Goal: Information Seeking & Learning: Learn about a topic

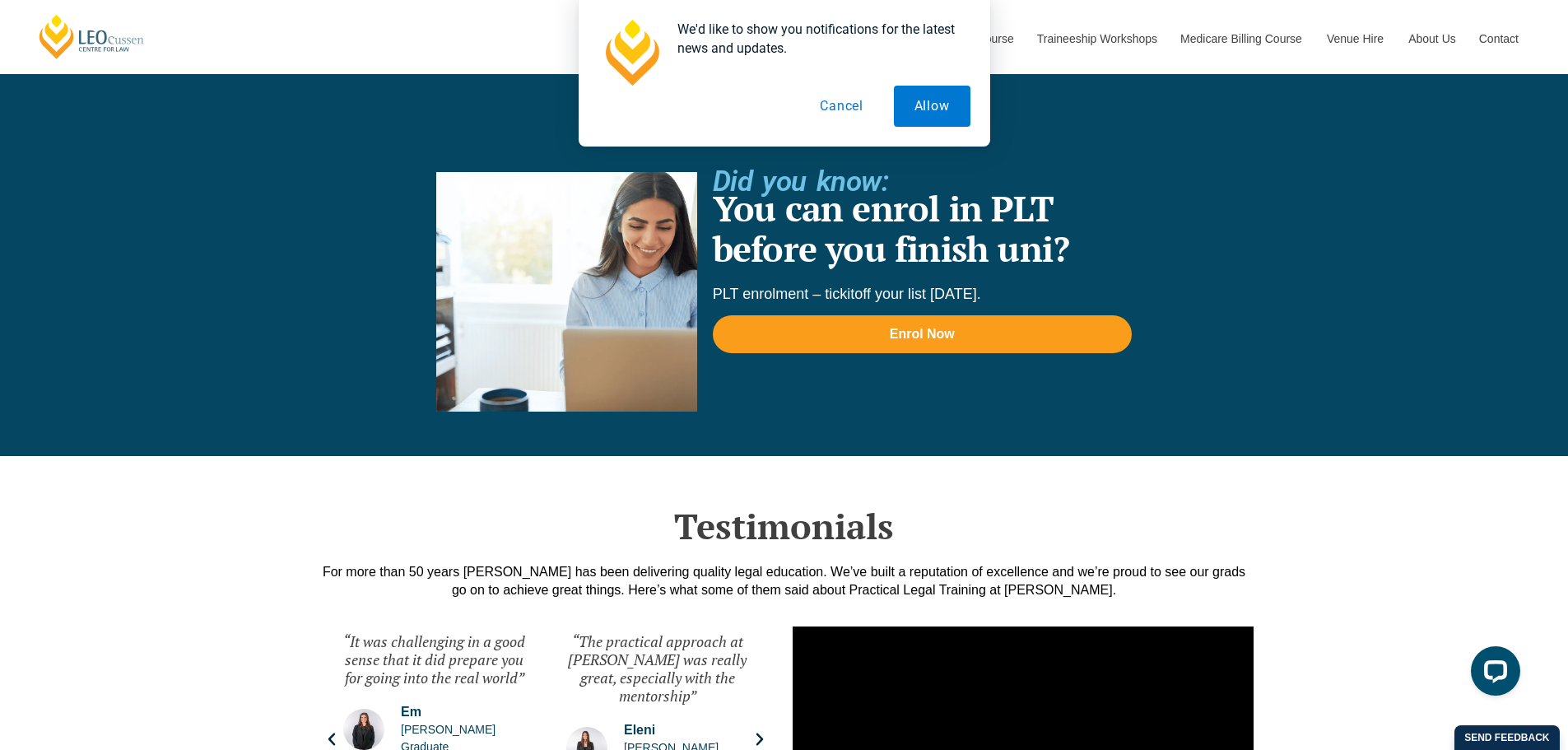
click at [863, 100] on button "Cancel" at bounding box center [842, 106] width 85 height 42
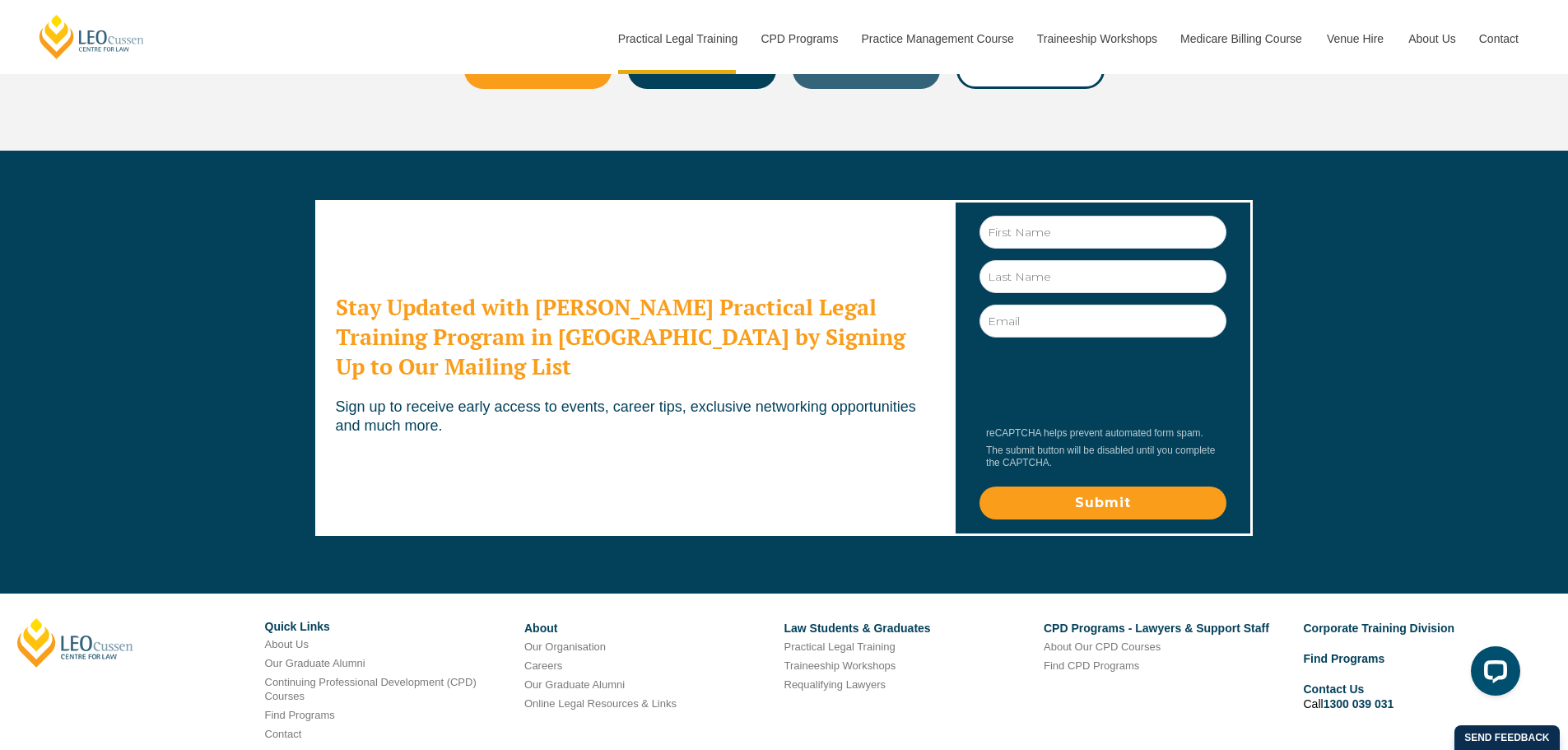
scroll to position [9010, 0]
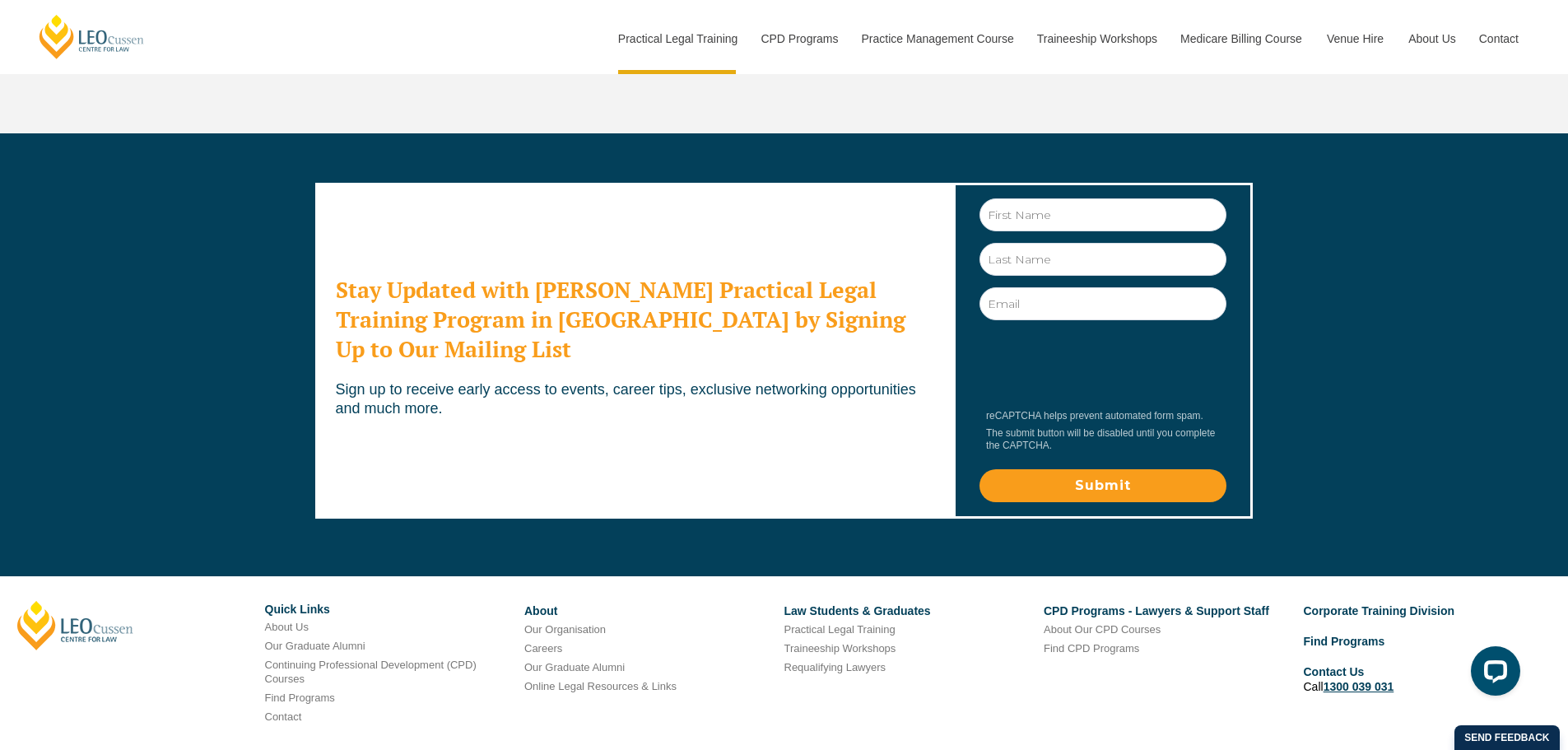
click at [1365, 680] on link "1300 039 031" at bounding box center [1359, 686] width 71 height 13
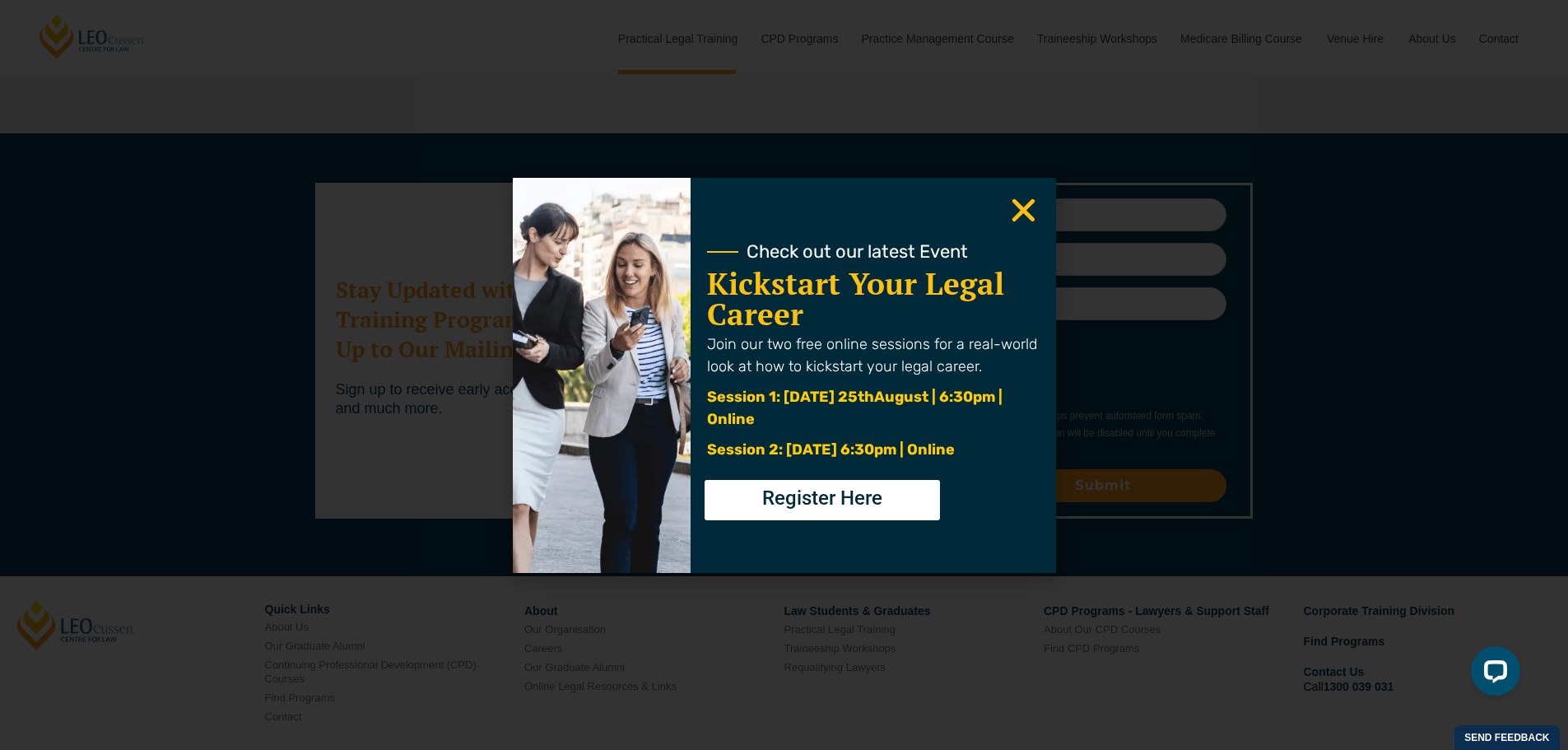
click at [1022, 218] on icon "Close" at bounding box center [1023, 210] width 32 height 32
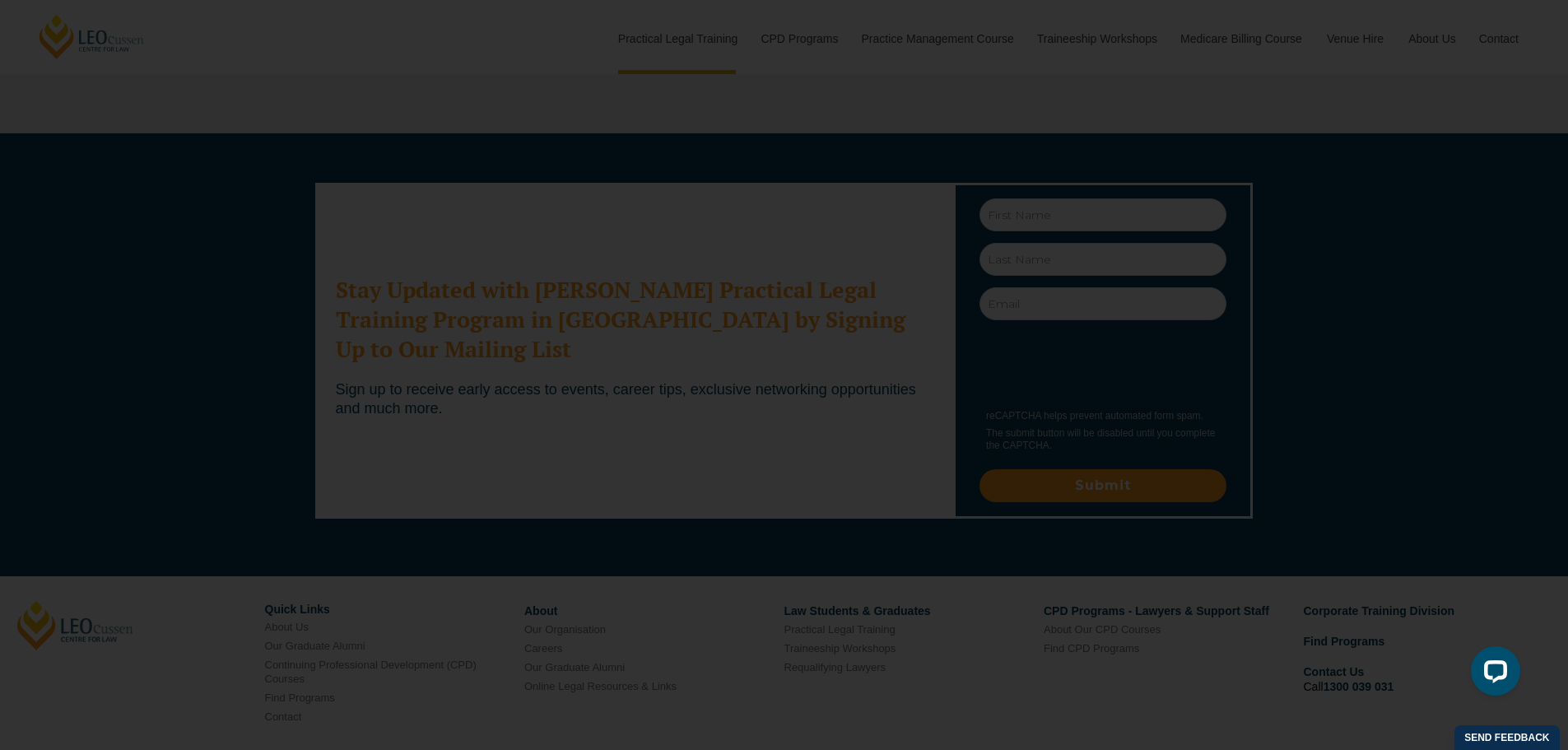
click at [1020, 217] on icon "Close" at bounding box center [1023, 210] width 32 height 32
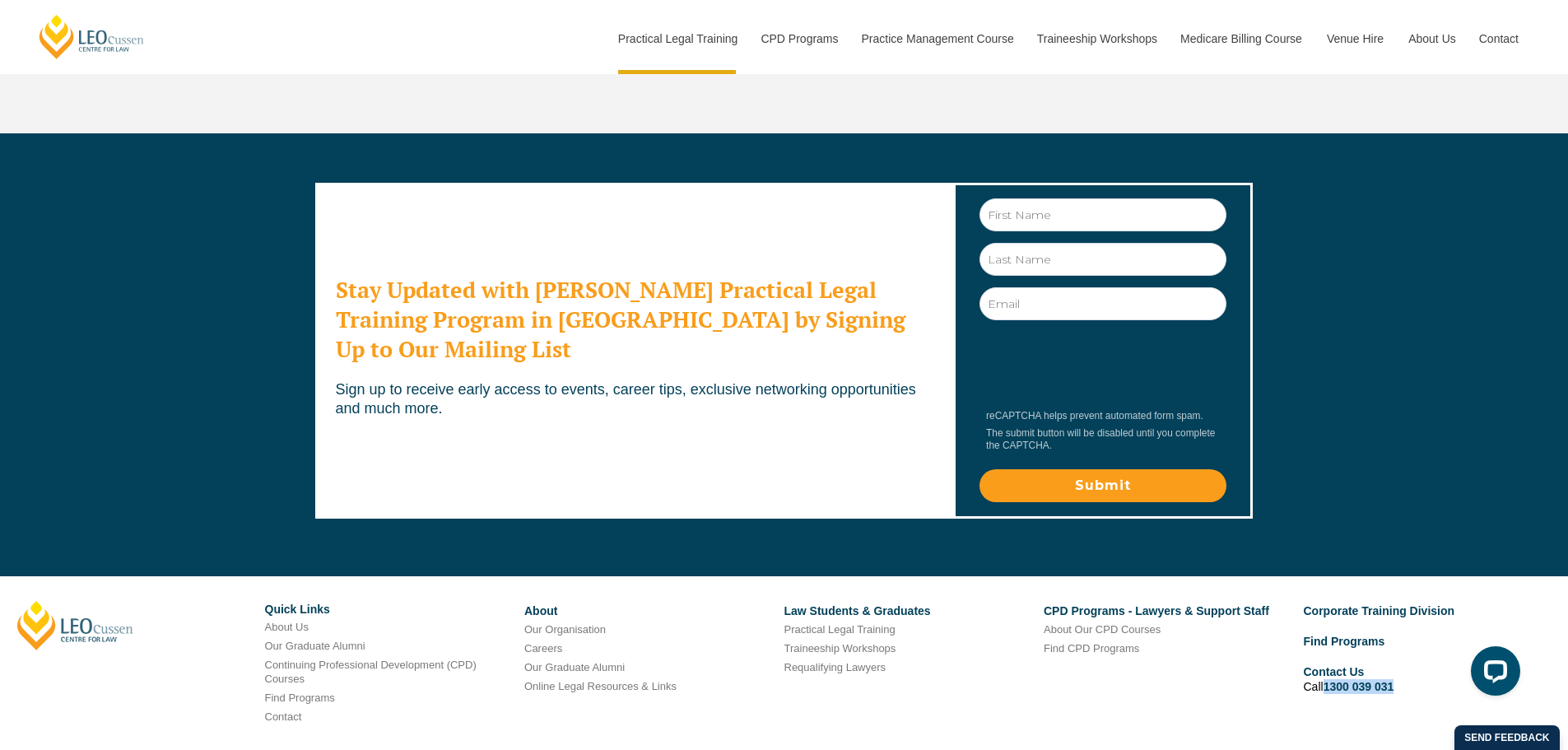
drag, startPoint x: 1415, startPoint y: 574, endPoint x: 1327, endPoint y: 574, distance: 88.0
click at [1327, 662] on li "Contact Us Call 1300 039 031" at bounding box center [1428, 678] width 248 height 34
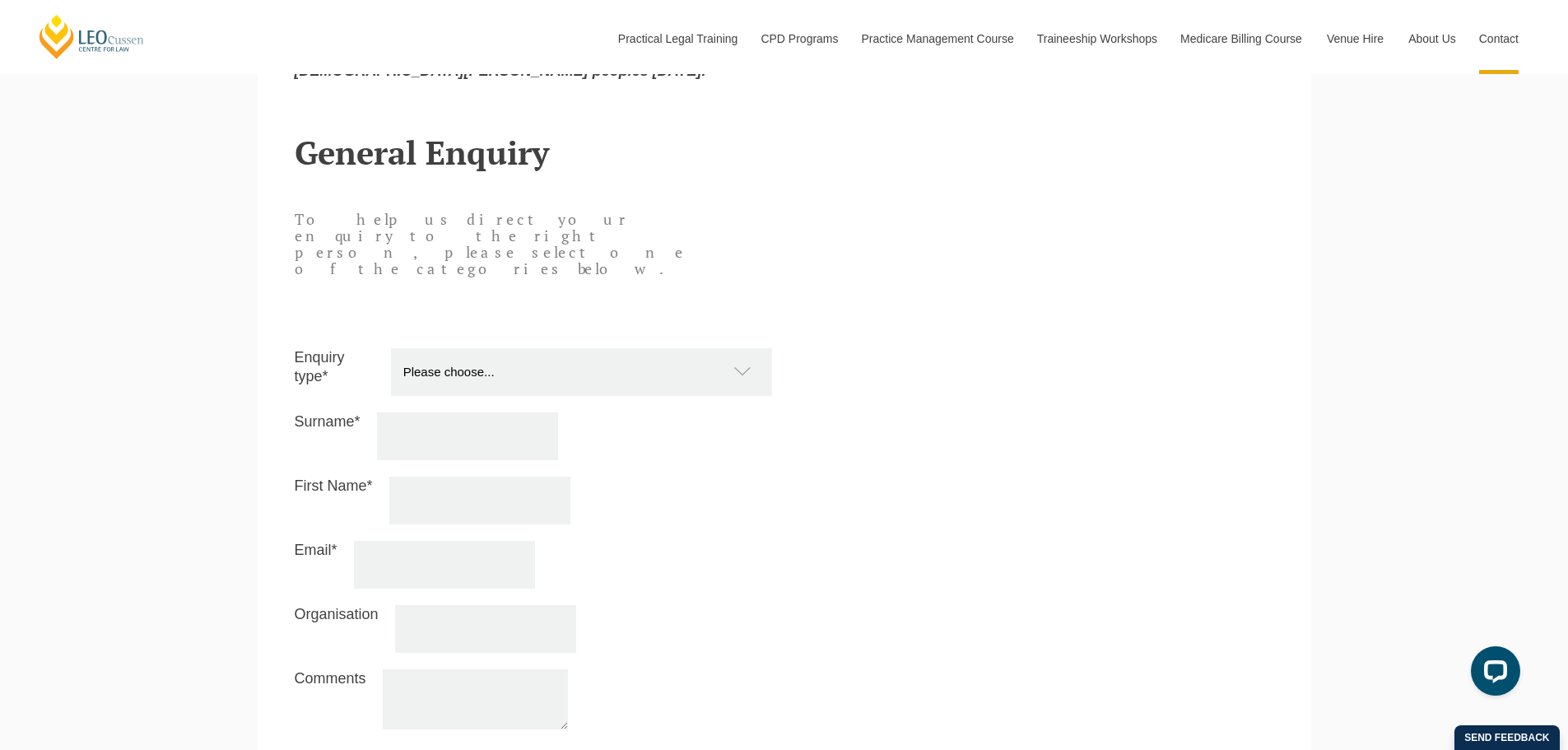
scroll to position [1482, 0]
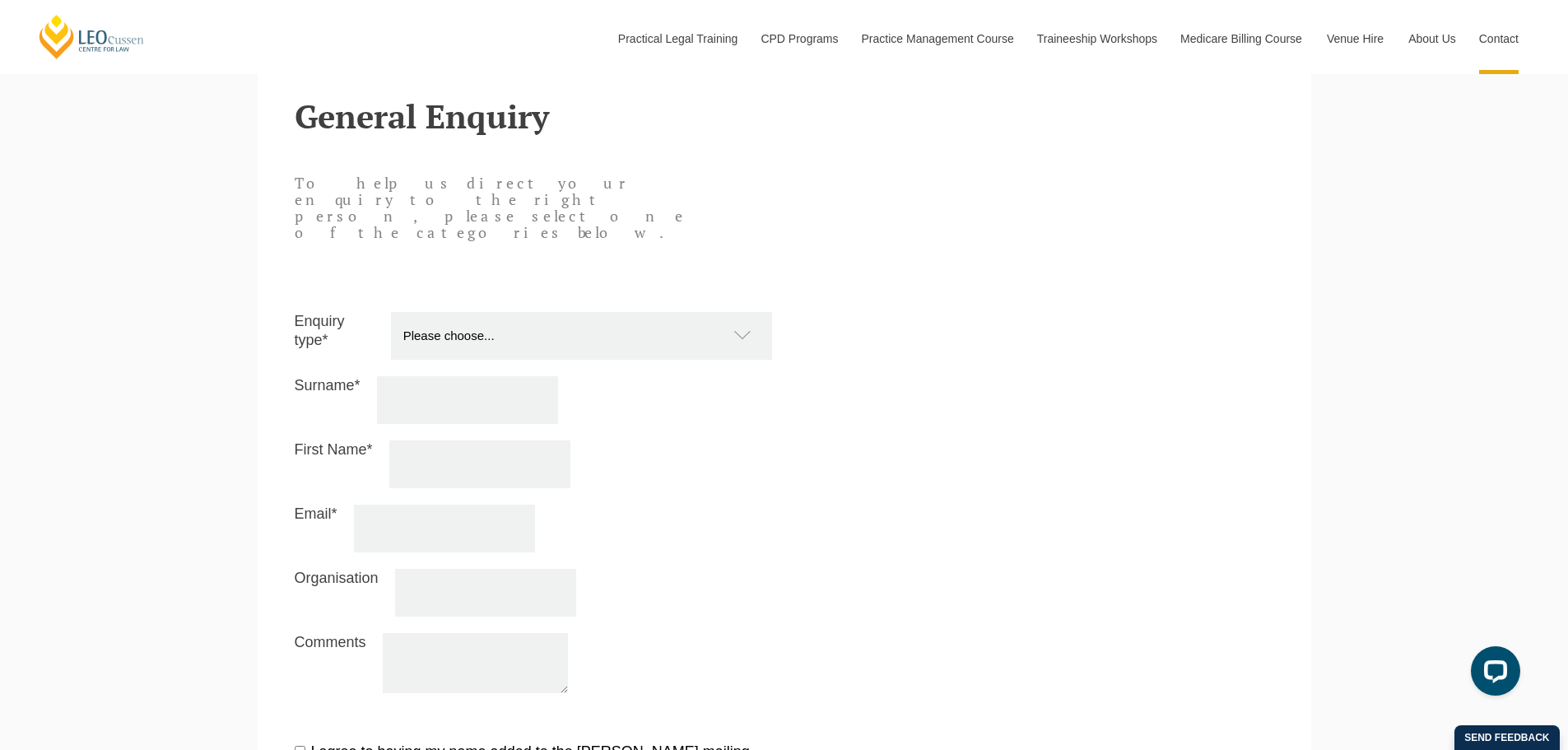
click at [539, 312] on select "Please choose... Practical Training Course (Onsite and Online) Supervised Legal…" at bounding box center [590, 336] width 398 height 48
click at [537, 312] on select "Please choose... Practical Training Course (Onsite and Online) Supervised Legal…" at bounding box center [590, 336] width 398 height 48
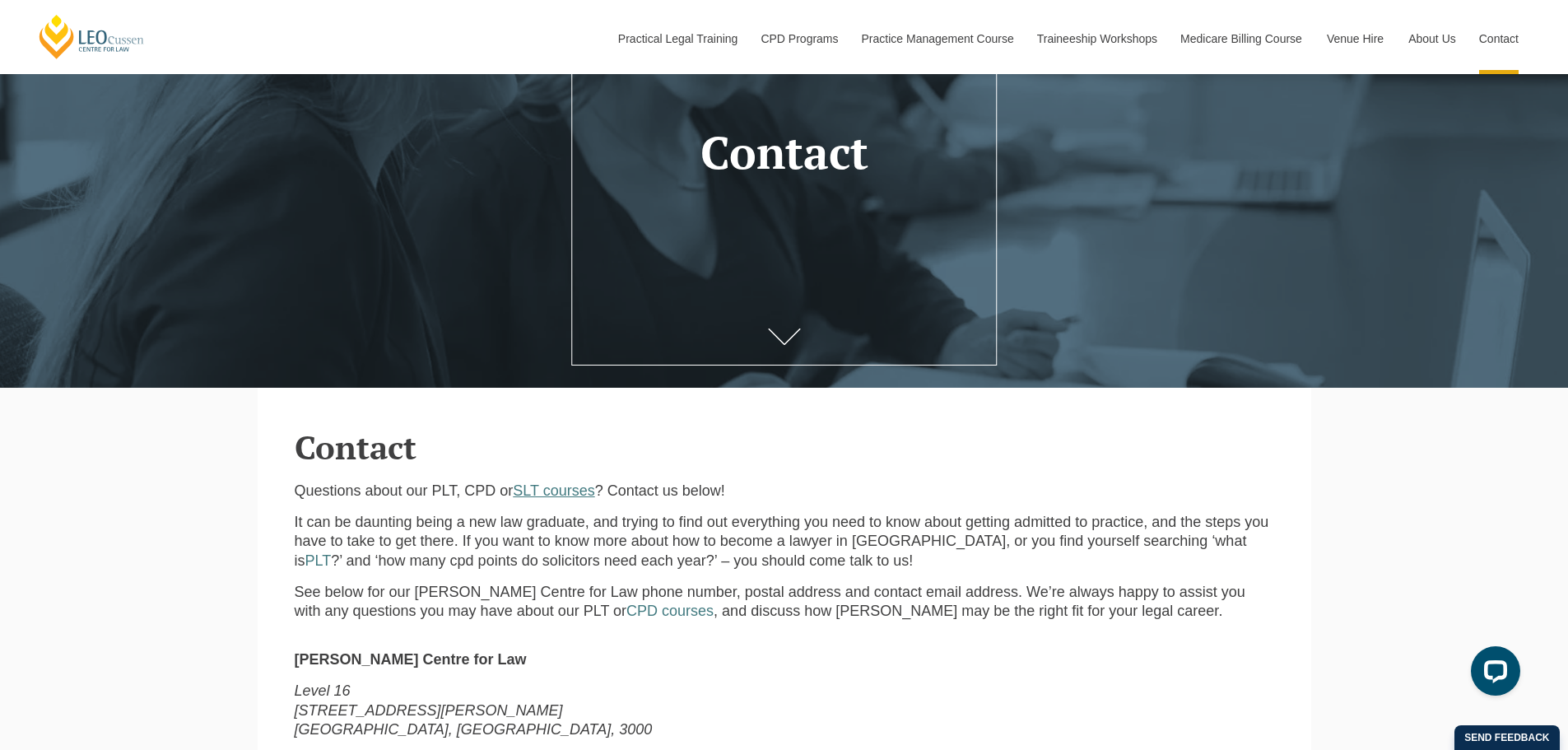
scroll to position [247, 0]
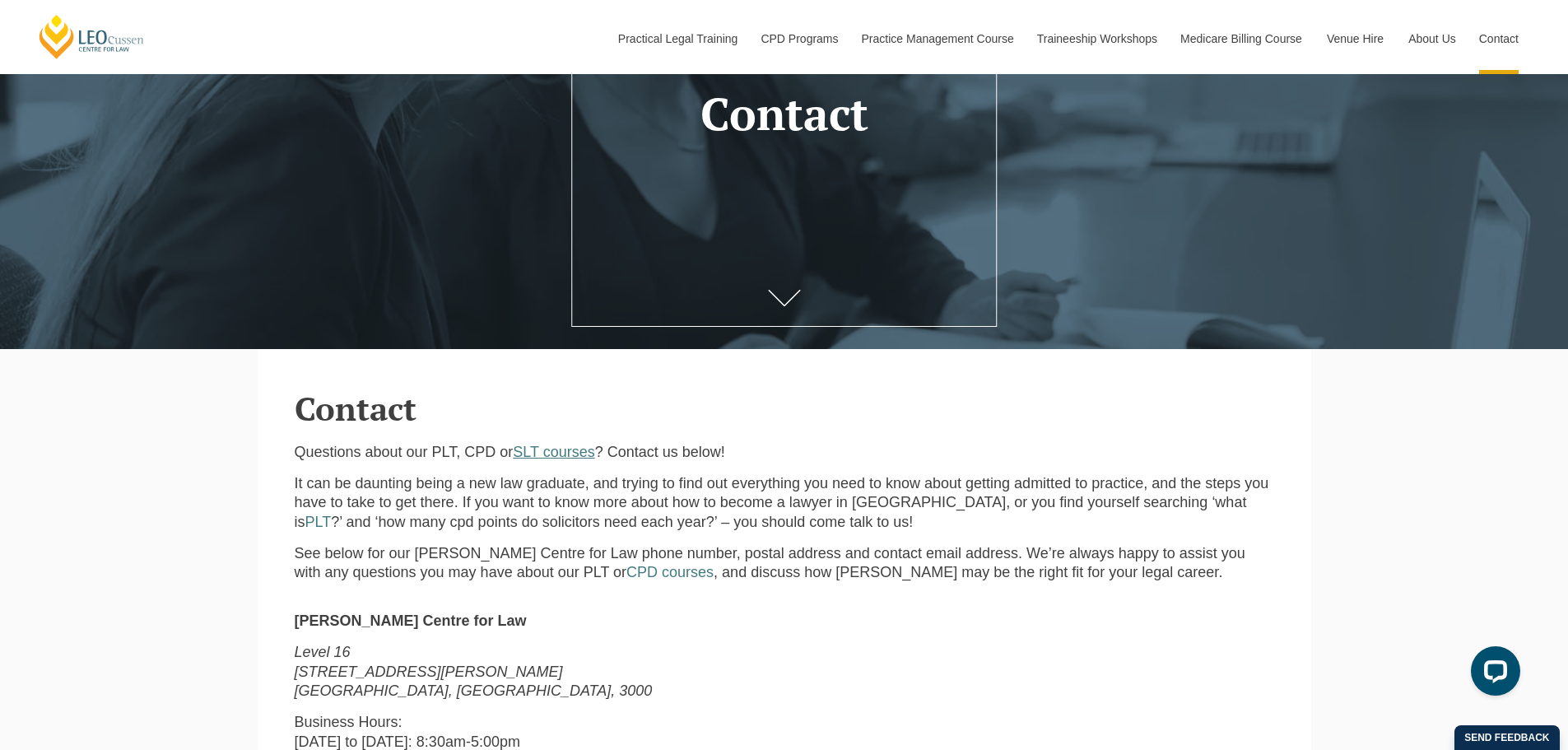
click at [593, 455] on link "SLT courses" at bounding box center [554, 452] width 81 height 17
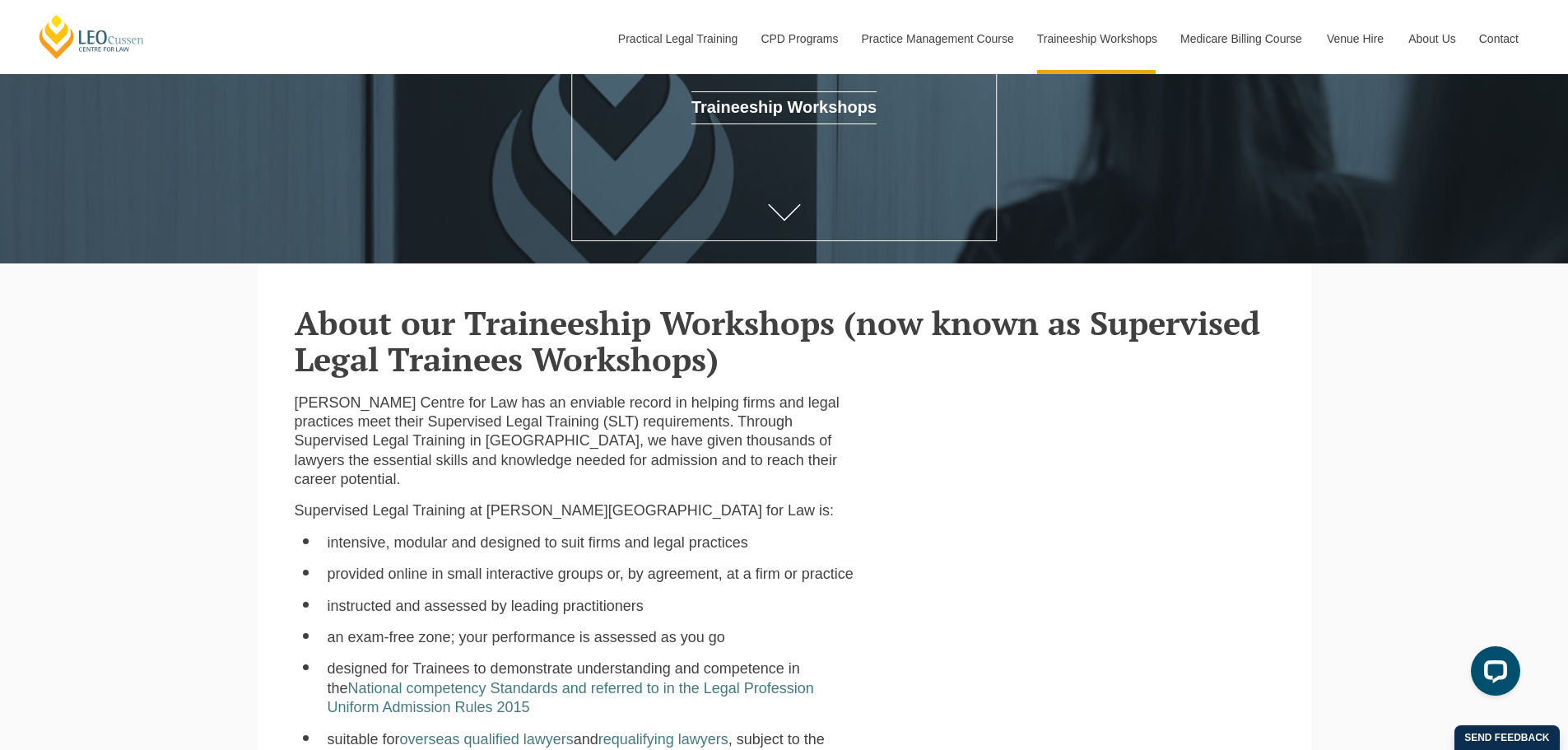
scroll to position [329, 0]
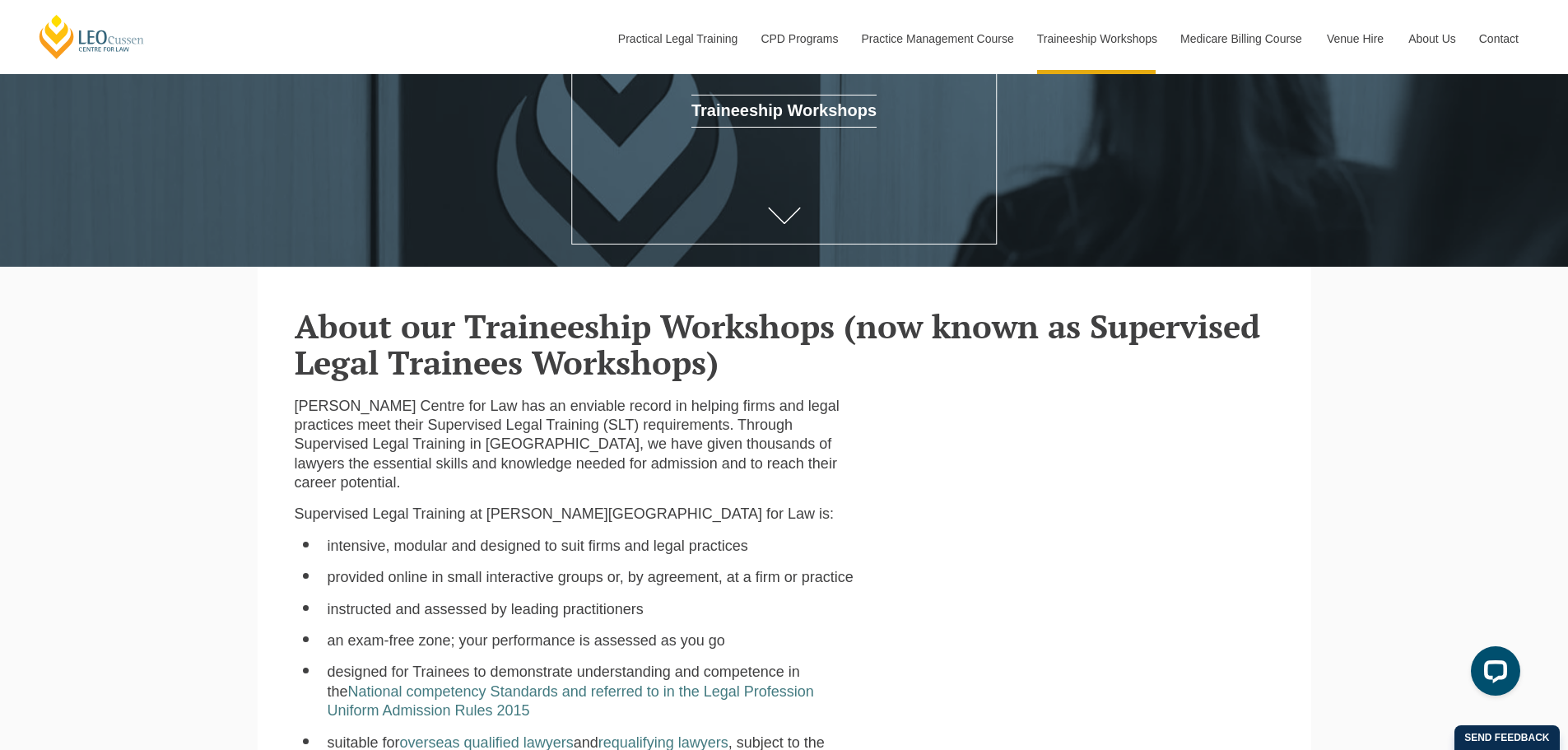
click at [477, 425] on p "Leo Cussen Centre for Law has an enviable record in helping firms and legal pra…" at bounding box center [575, 445] width 562 height 96
drag, startPoint x: 477, startPoint y: 425, endPoint x: 570, endPoint y: 429, distance: 93.1
click at [570, 429] on p "Leo Cussen Centre for Law has an enviable record in helping firms and legal pra…" at bounding box center [575, 445] width 562 height 96
